Goal: Transaction & Acquisition: Download file/media

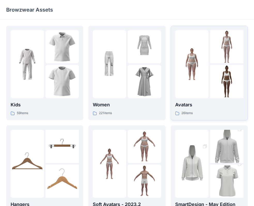
click at [198, 67] on img at bounding box center [191, 64] width 33 height 33
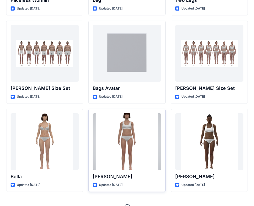
scroll to position [546, 0]
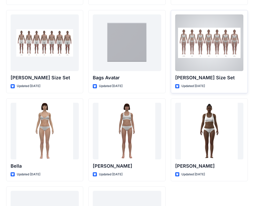
click at [237, 58] on div at bounding box center [209, 42] width 68 height 57
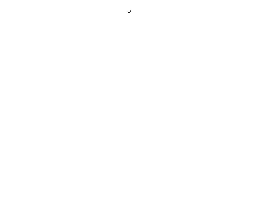
click at [237, 58] on div at bounding box center [129, 103] width 258 height 206
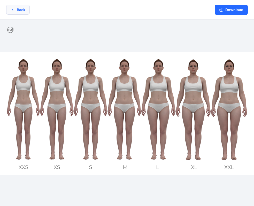
click at [21, 9] on button "Back" at bounding box center [17, 10] width 23 height 10
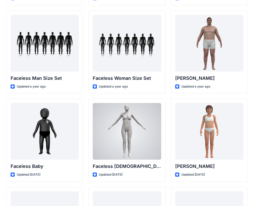
scroll to position [255, 0]
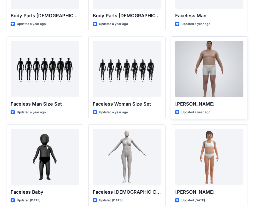
click at [223, 74] on div at bounding box center [209, 69] width 68 height 57
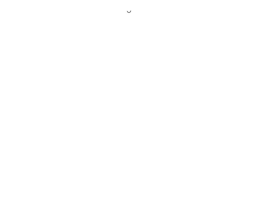
click at [223, 74] on div at bounding box center [129, 103] width 258 height 206
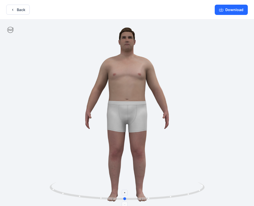
drag, startPoint x: 126, startPoint y: 199, endPoint x: 123, endPoint y: 201, distance: 2.8
click at [123, 201] on icon at bounding box center [128, 191] width 156 height 19
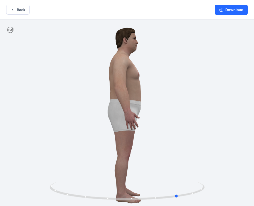
drag, startPoint x: 124, startPoint y: 201, endPoint x: 178, endPoint y: 206, distance: 54.2
click at [178, 206] on div at bounding box center [127, 114] width 254 height 188
click at [24, 7] on button "Back" at bounding box center [17, 10] width 23 height 10
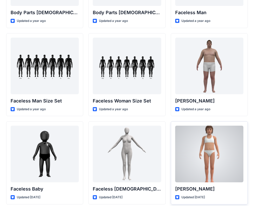
scroll to position [255, 0]
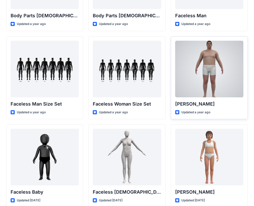
click at [206, 56] on div at bounding box center [209, 69] width 68 height 57
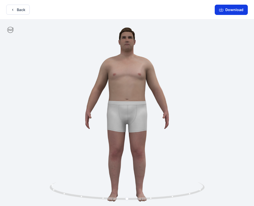
click at [232, 6] on button "Download" at bounding box center [230, 10] width 33 height 10
click at [234, 10] on button "Download" at bounding box center [230, 10] width 33 height 10
